Goal: Task Accomplishment & Management: Use online tool/utility

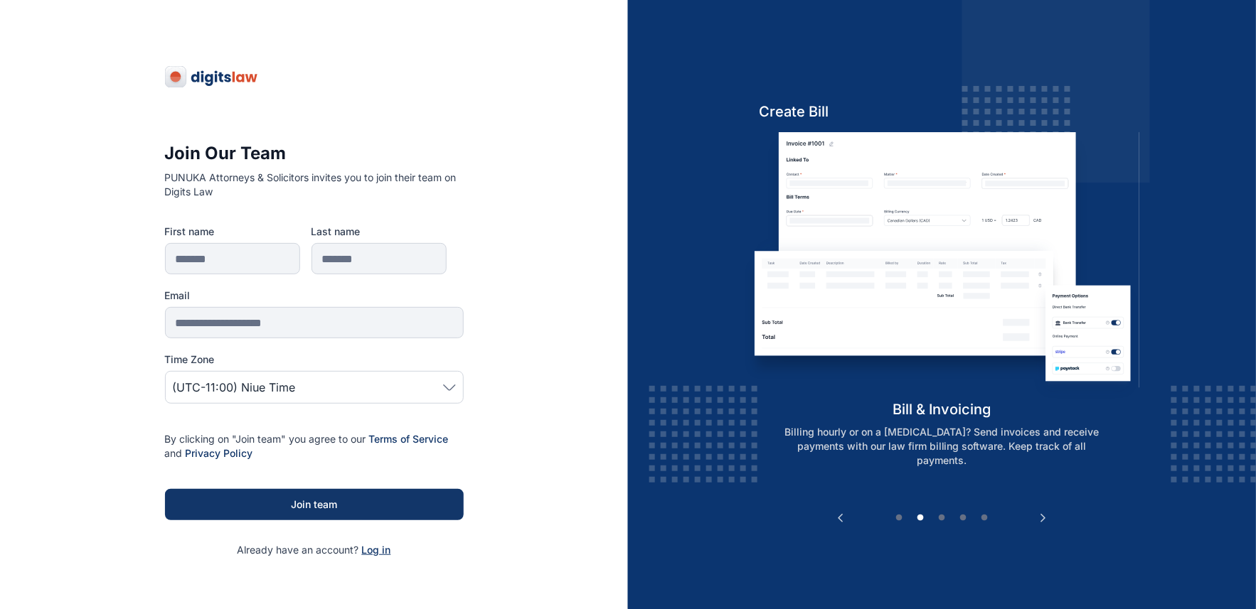
click at [378, 550] on span "Log in" at bounding box center [376, 550] width 29 height 12
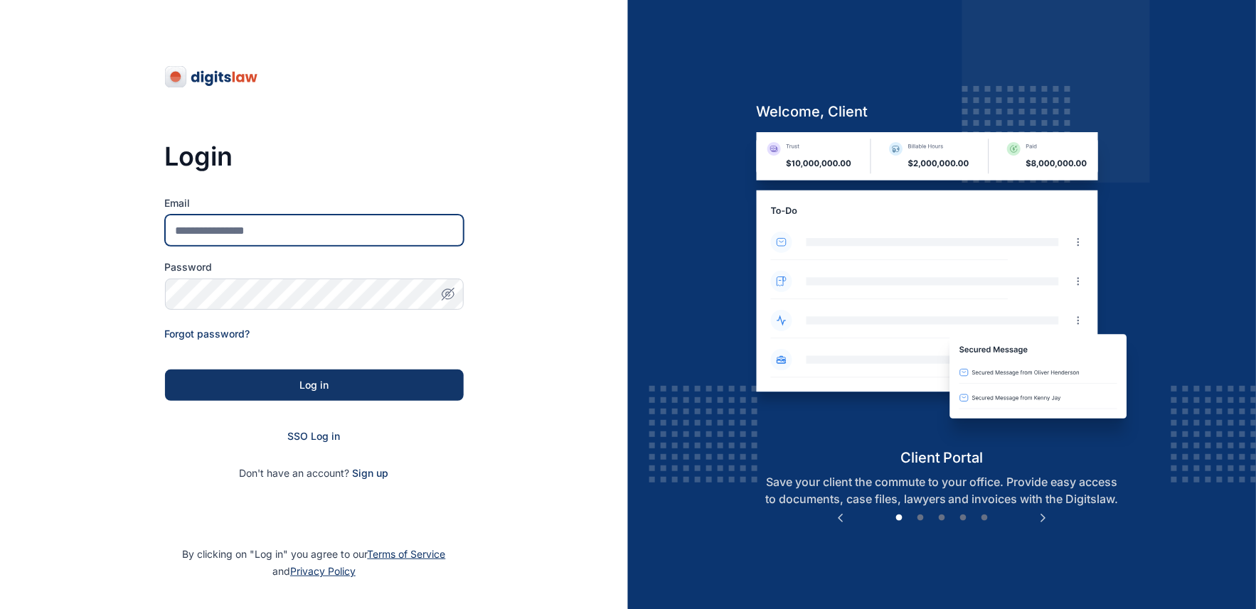
type input "**********"
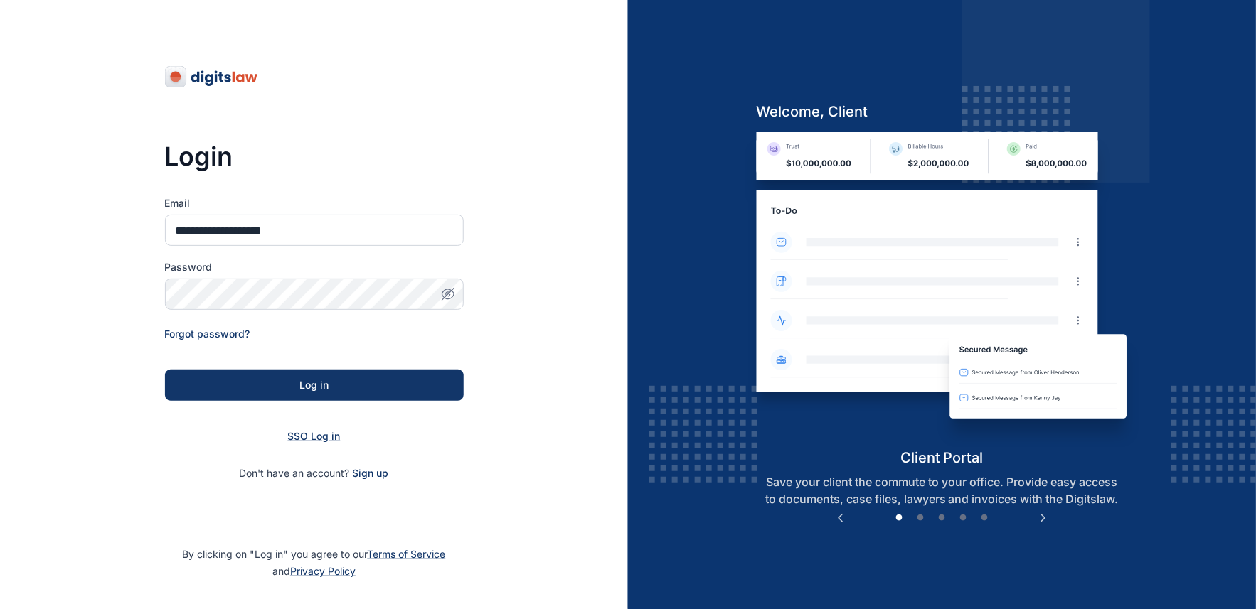
click at [313, 431] on span "SSO Log in" at bounding box center [314, 436] width 53 height 12
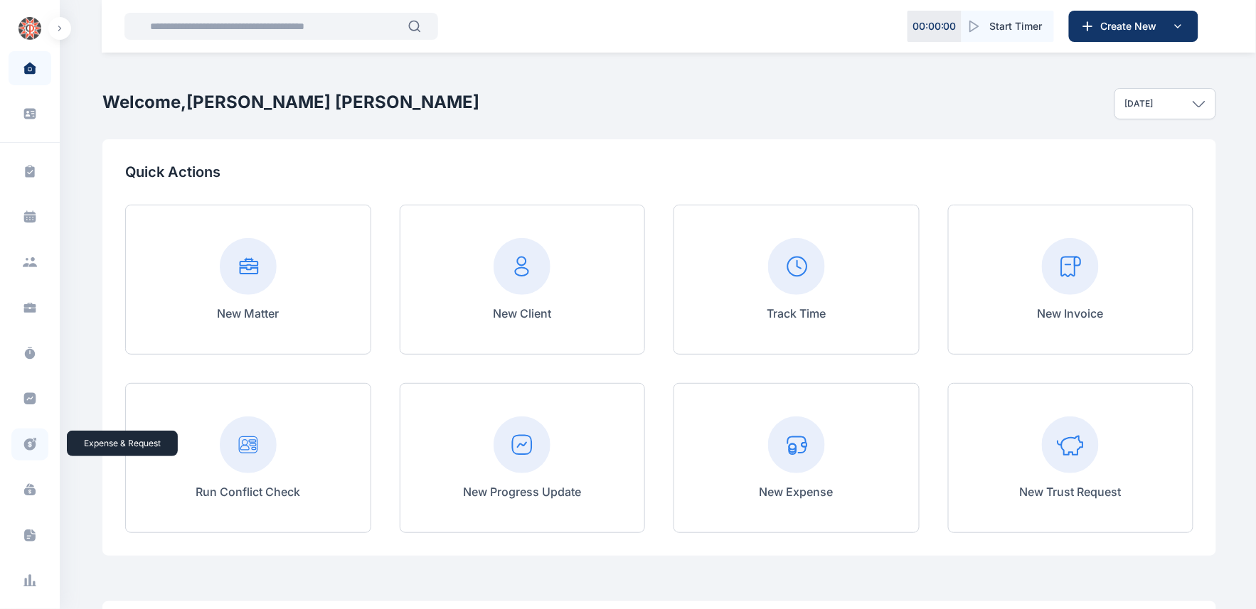
click at [26, 441] on icon at bounding box center [30, 445] width 12 height 12
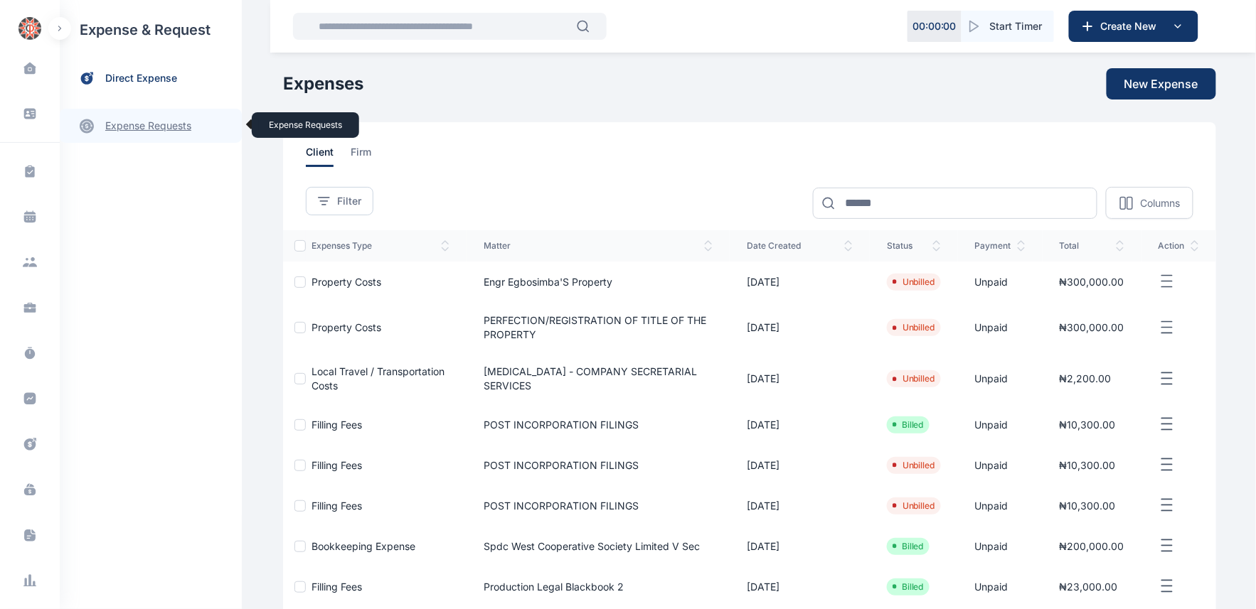
click at [176, 130] on link "expense requests expense requests" at bounding box center [151, 126] width 182 height 34
click at [151, 173] on span "Expense Request Expense Request" at bounding box center [170, 176] width 129 height 27
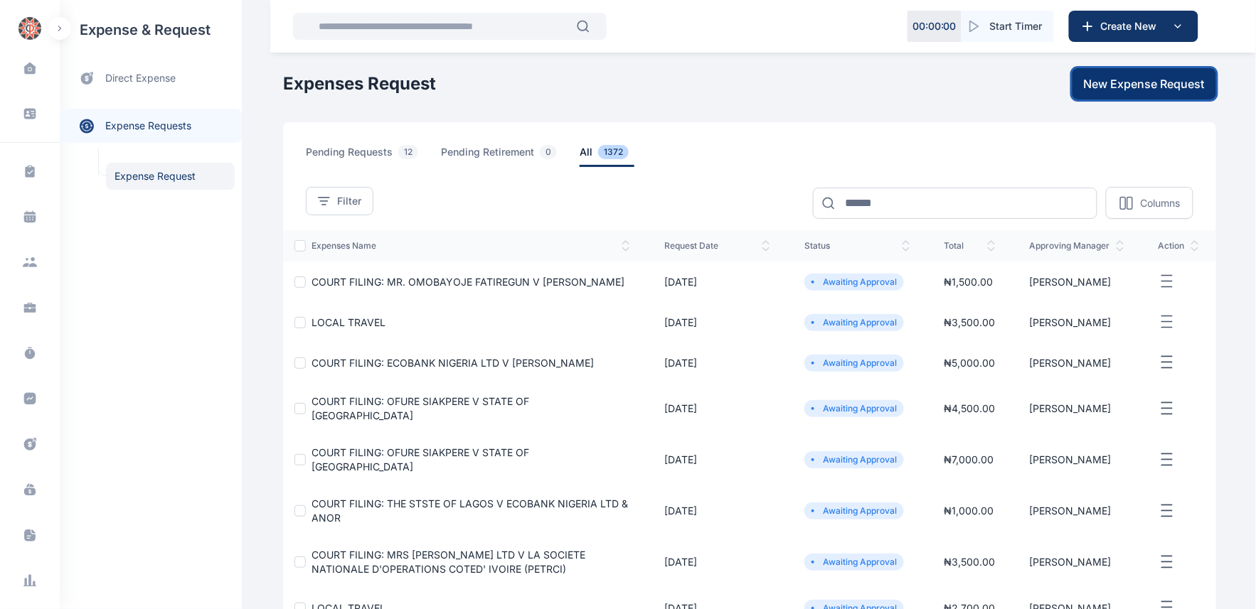
click at [1136, 82] on span "New Expense Request" at bounding box center [1143, 83] width 121 height 17
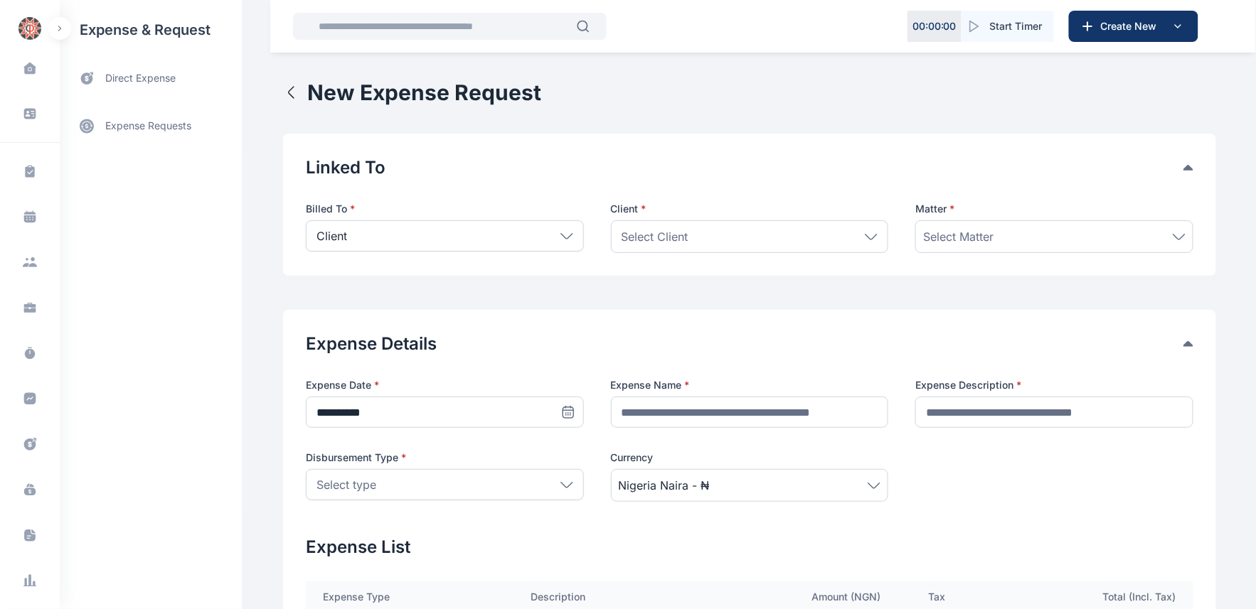
click at [870, 237] on icon at bounding box center [871, 237] width 13 height 6
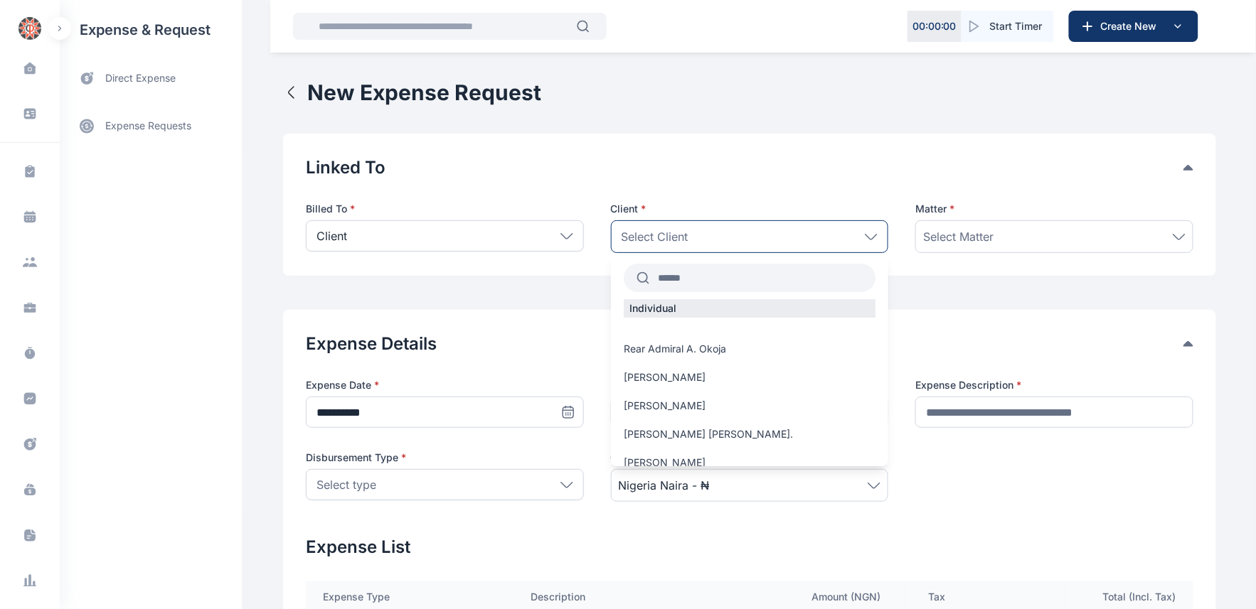
click at [739, 272] on input "text" at bounding box center [762, 278] width 227 height 26
